Goal: Task Accomplishment & Management: Manage account settings

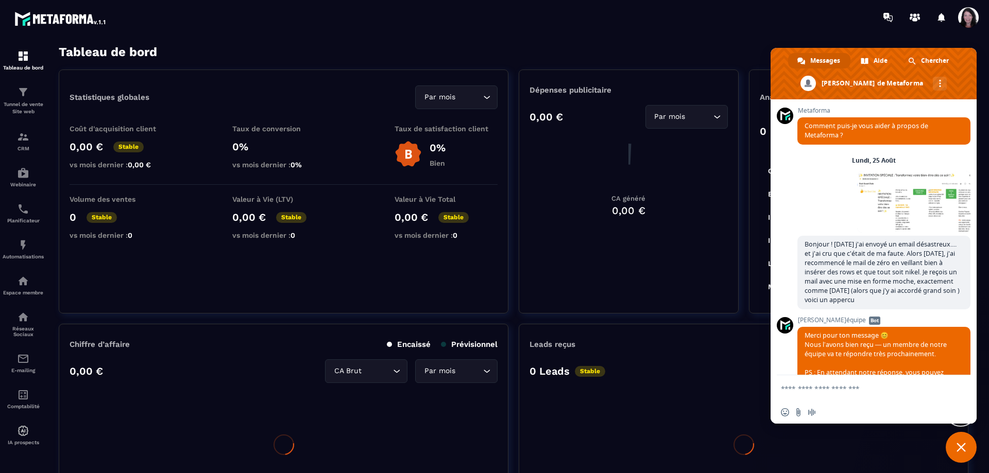
click at [632, 42] on section "Tableau de bord Tunnel de vente Site web CRM Webinaire Planificateur Automatisa…" at bounding box center [494, 260] width 989 height 450
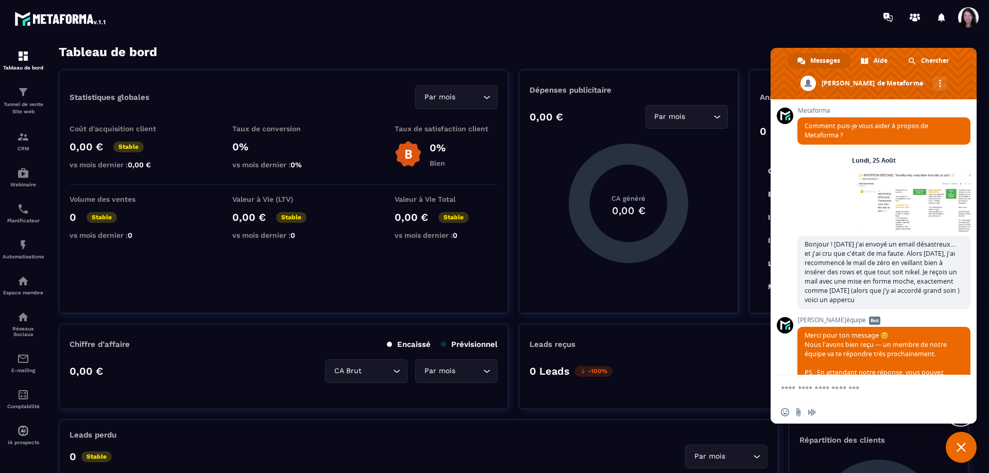
click at [969, 446] on span "Fermer le chat" at bounding box center [960, 447] width 31 height 31
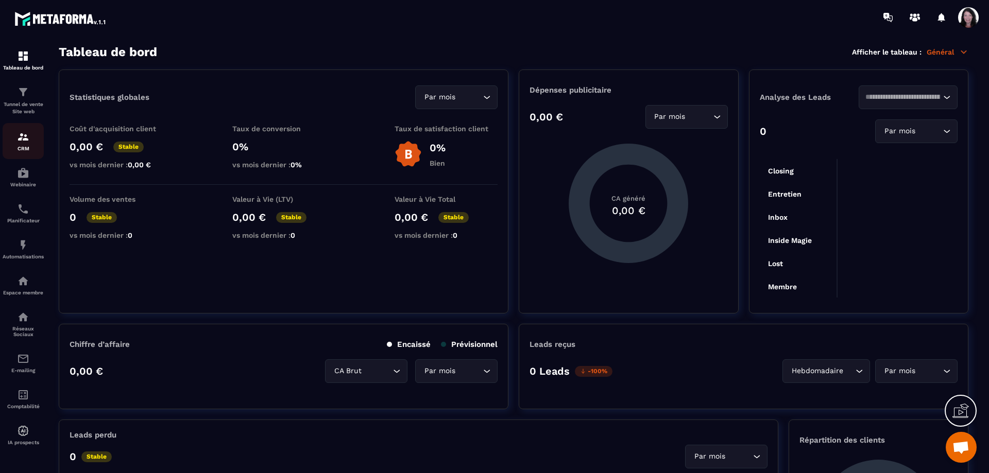
click at [31, 151] on div "CRM" at bounding box center [23, 141] width 41 height 21
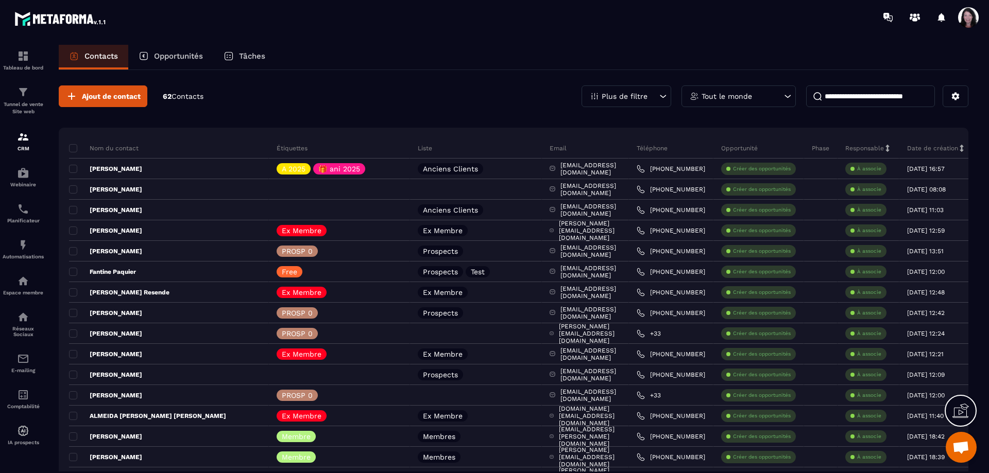
click at [859, 91] on input at bounding box center [870, 96] width 129 height 22
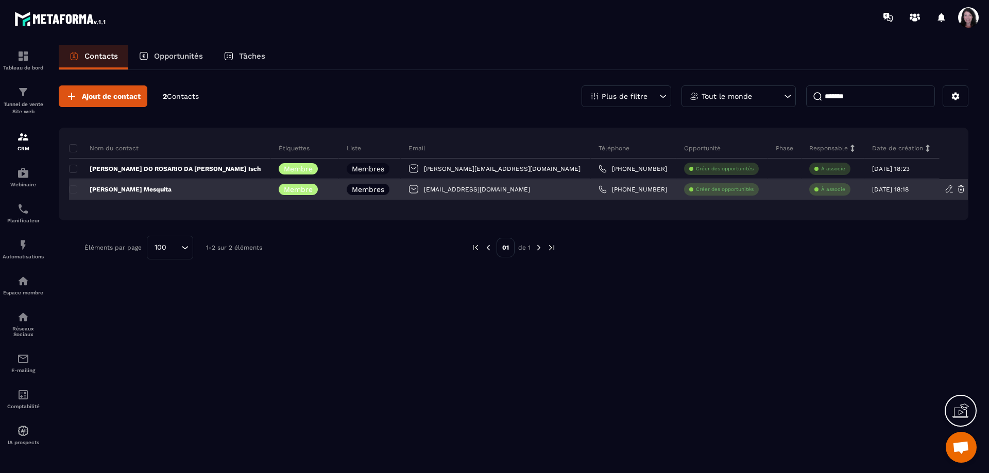
type input "*******"
click at [160, 188] on p "[PERSON_NAME] Mesquita" at bounding box center [120, 189] width 102 height 8
